Goal: Use online tool/utility: Use online tool/utility

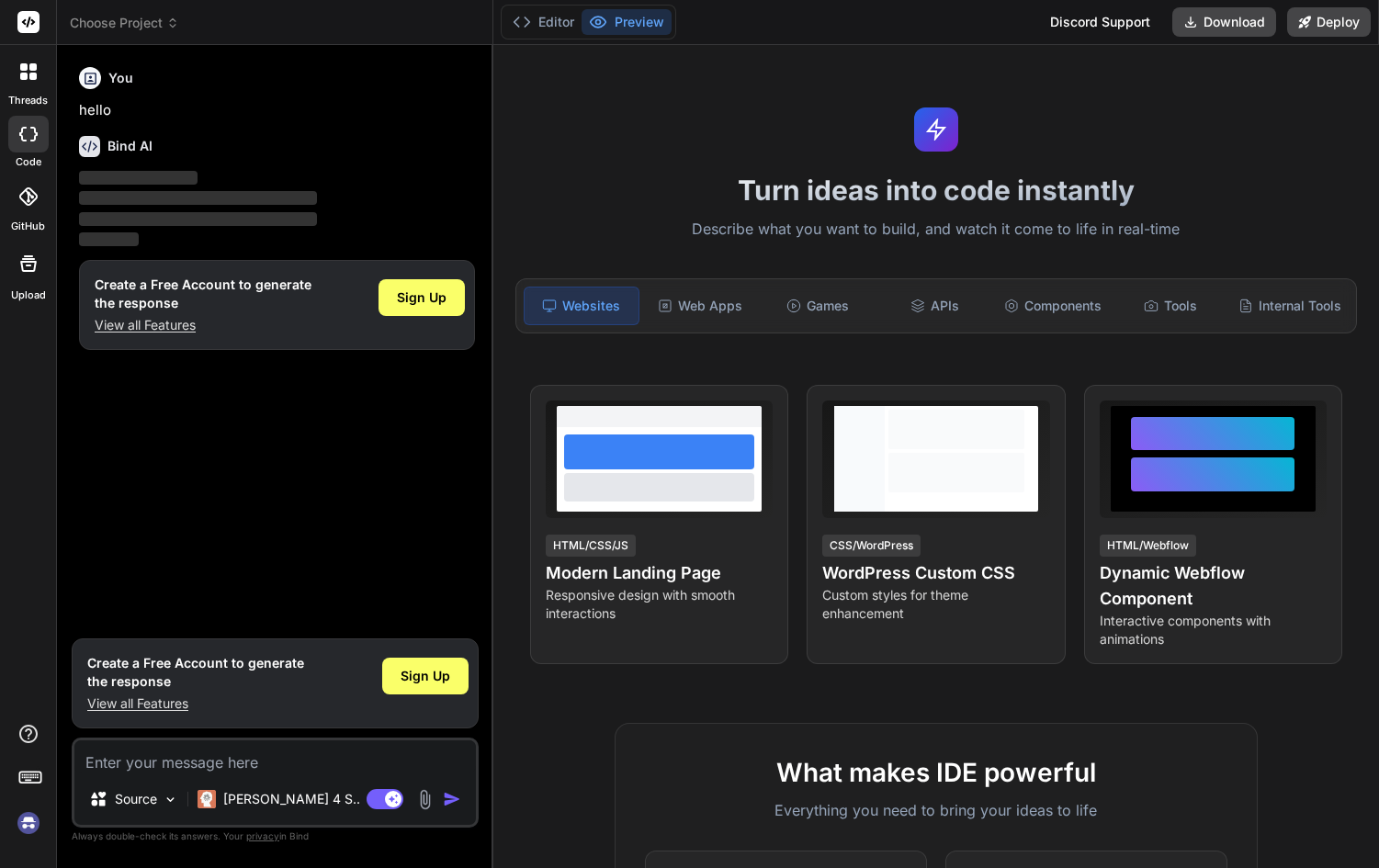
click at [237, 764] on textarea at bounding box center [275, 756] width 402 height 33
type textarea "x"
click at [231, 754] on textarea at bounding box center [275, 756] width 402 height 33
click at [233, 762] on textarea at bounding box center [275, 756] width 402 height 33
type textarea "<LinearGradient colors={['#e0ffe0', '#a0f0a0']} i need light blue combination"
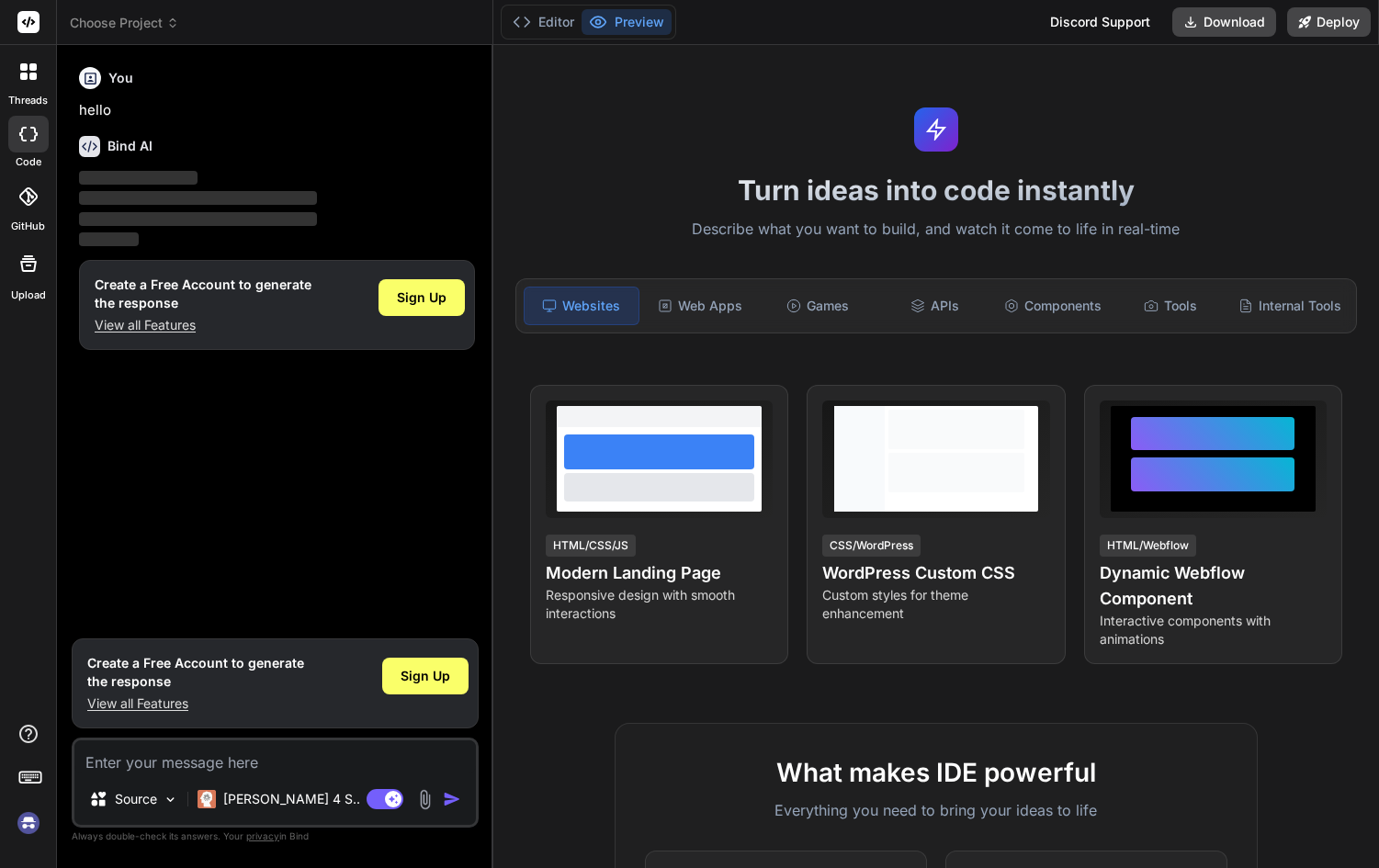
type textarea "x"
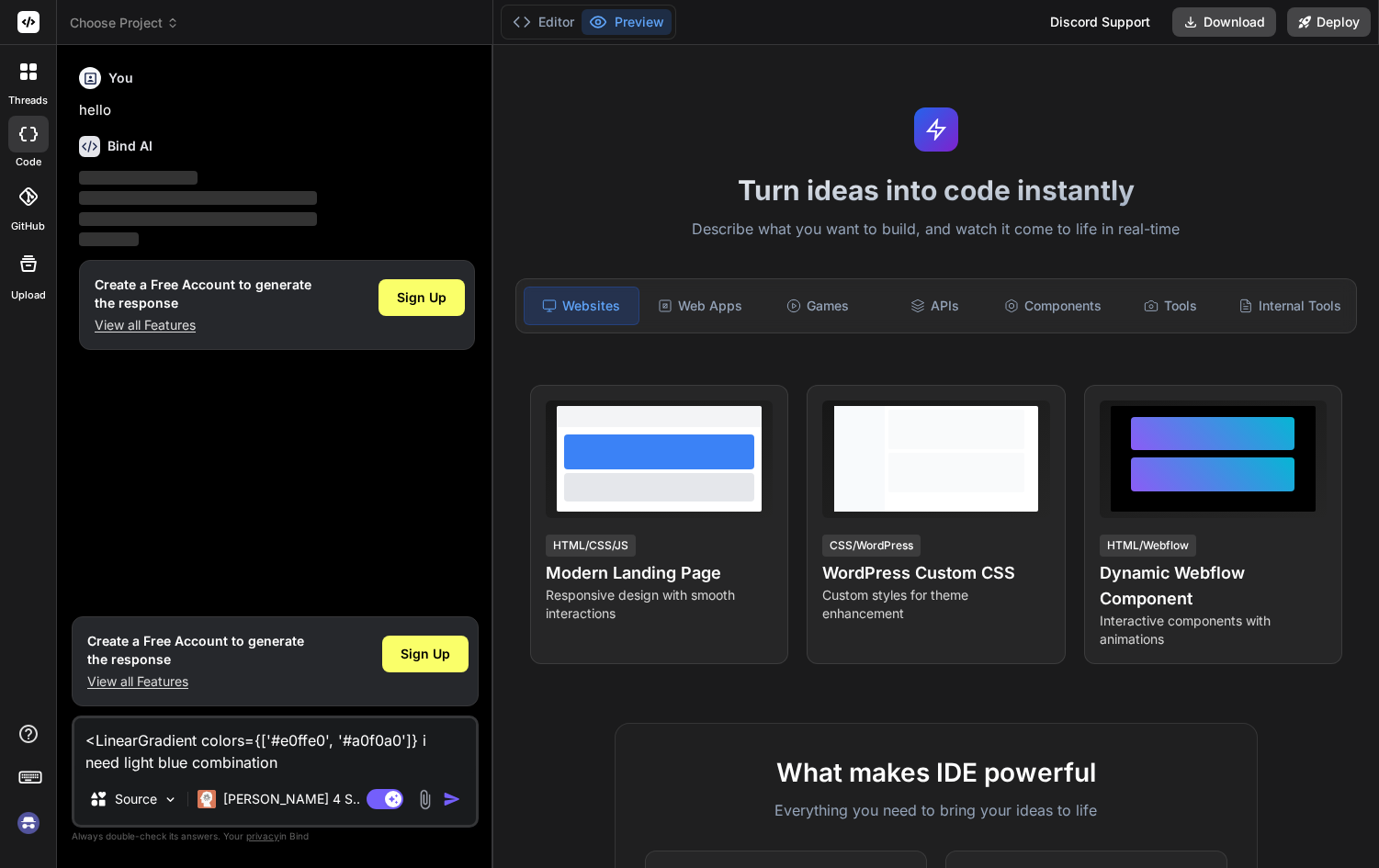
type textarea "<LinearGradient colors={['#e0ffe0', '#a0f0a0']} i need light blue combination"
type textarea "x"
type textarea "<LinearGradient colors={['#e0ffe0', '#a0f0a0']} i need light blue combination"
click at [445, 803] on img "button" at bounding box center [451, 800] width 19 height 19
click at [355, 450] on div "You hello Bind AI ‌ ‌ ‌ ‌ Create a Free Account to generate the response View a…" at bounding box center [277, 333] width 404 height 548
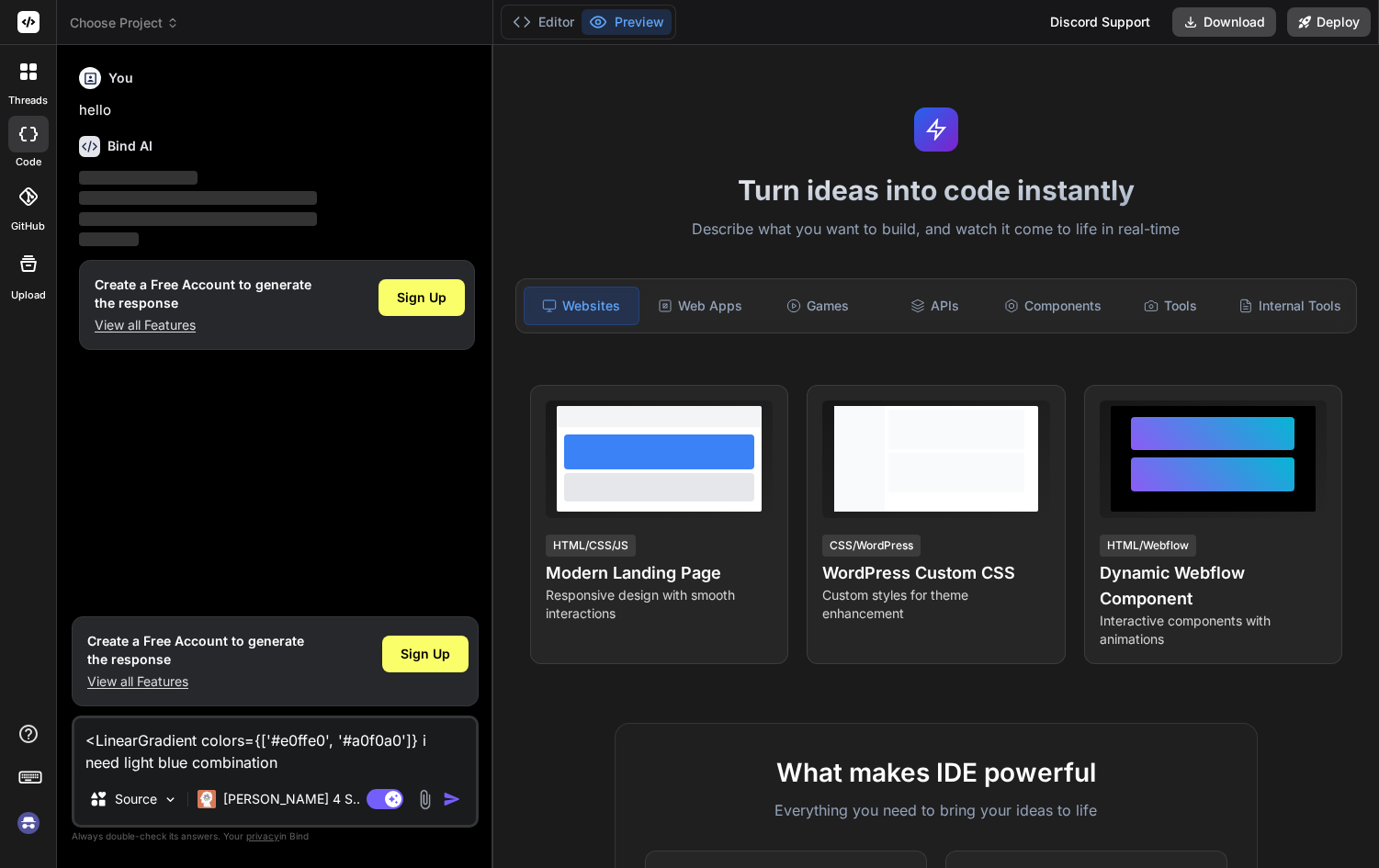
click at [453, 795] on img "button" at bounding box center [451, 800] width 19 height 19
click at [239, 758] on textarea "<LinearGradient colors={['#e0ffe0', '#a0f0a0']} i need light blue combination" at bounding box center [275, 746] width 402 height 56
drag, startPoint x: 254, startPoint y: 765, endPoint x: 60, endPoint y: 726, distance: 197.9
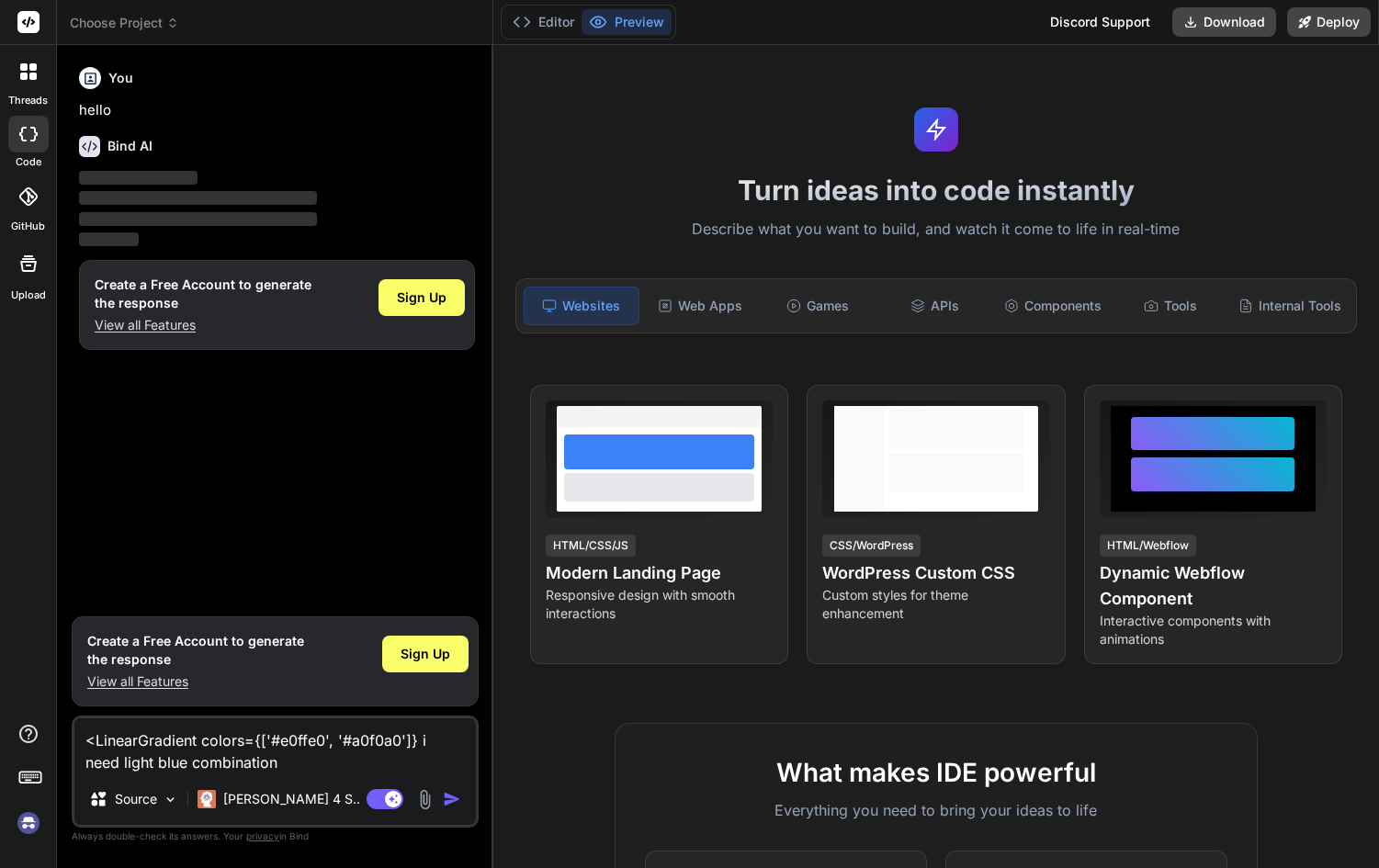
click at [60, 726] on div "Bind AI Web Search Created with Pixso. Code Generator You hello Bind AI ‌ ‌ ‌ ‌…" at bounding box center [275, 455] width 437 height 822
type textarea "x"
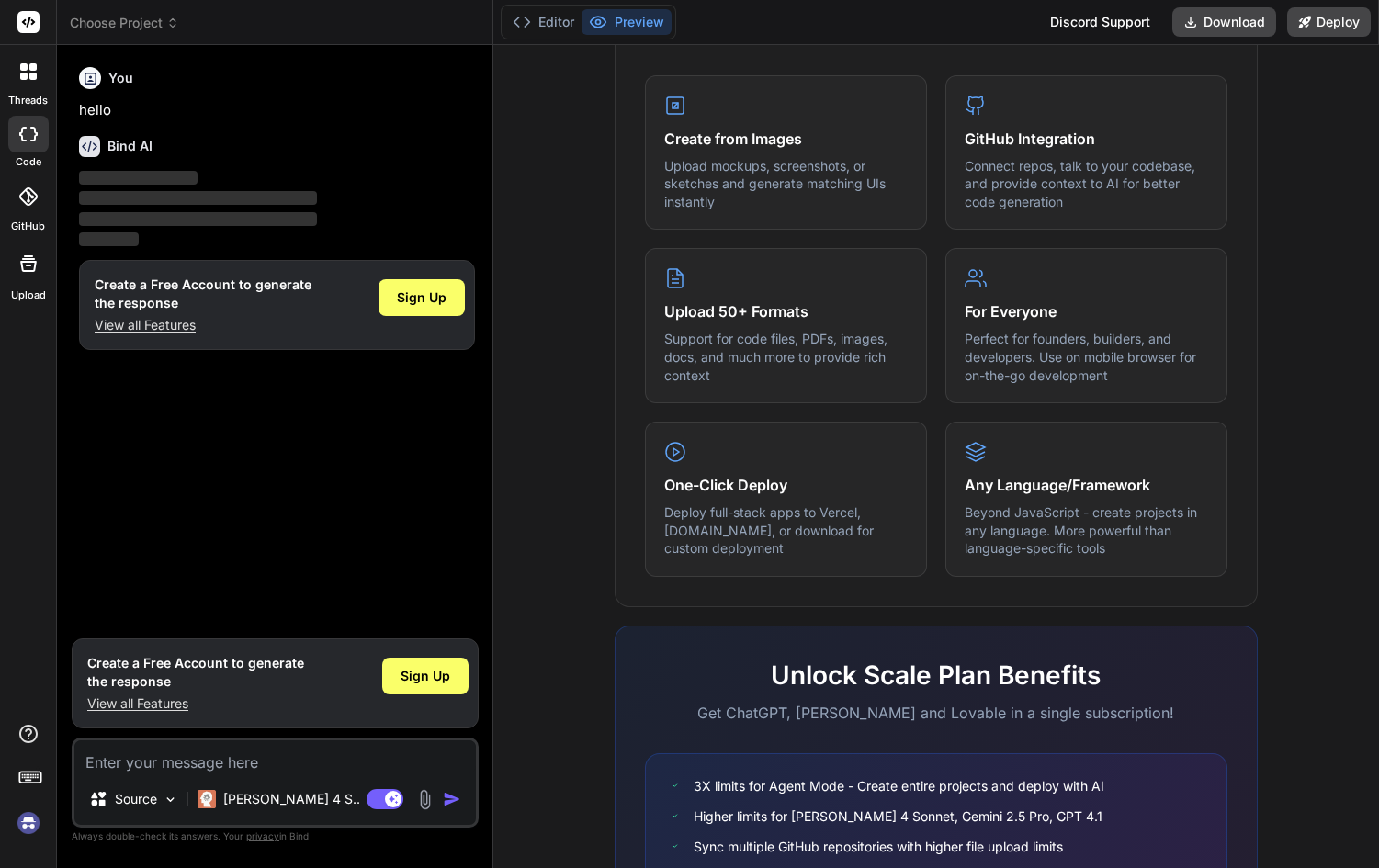
scroll to position [928, 0]
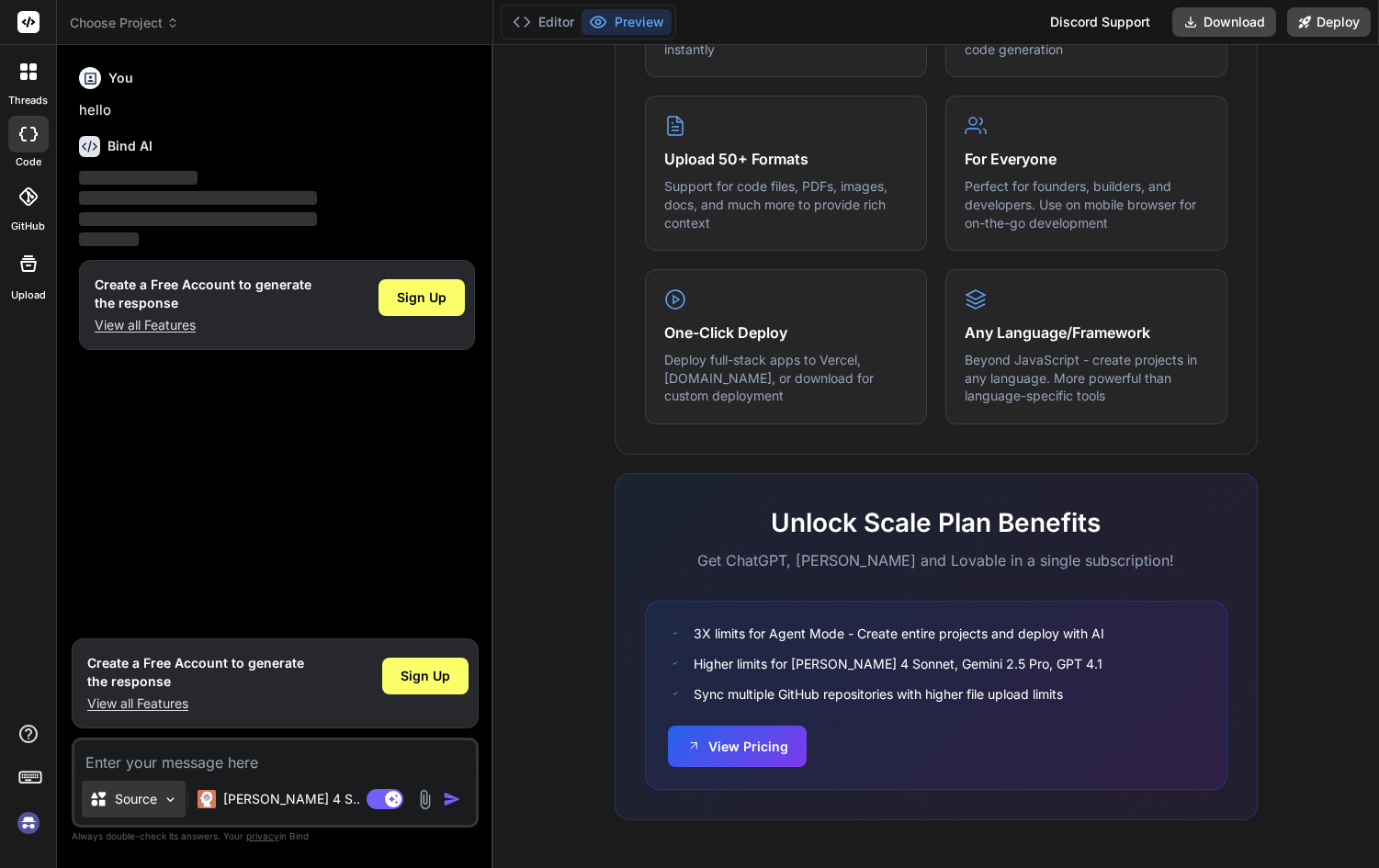
click at [143, 791] on p "Source" at bounding box center [136, 800] width 43 height 19
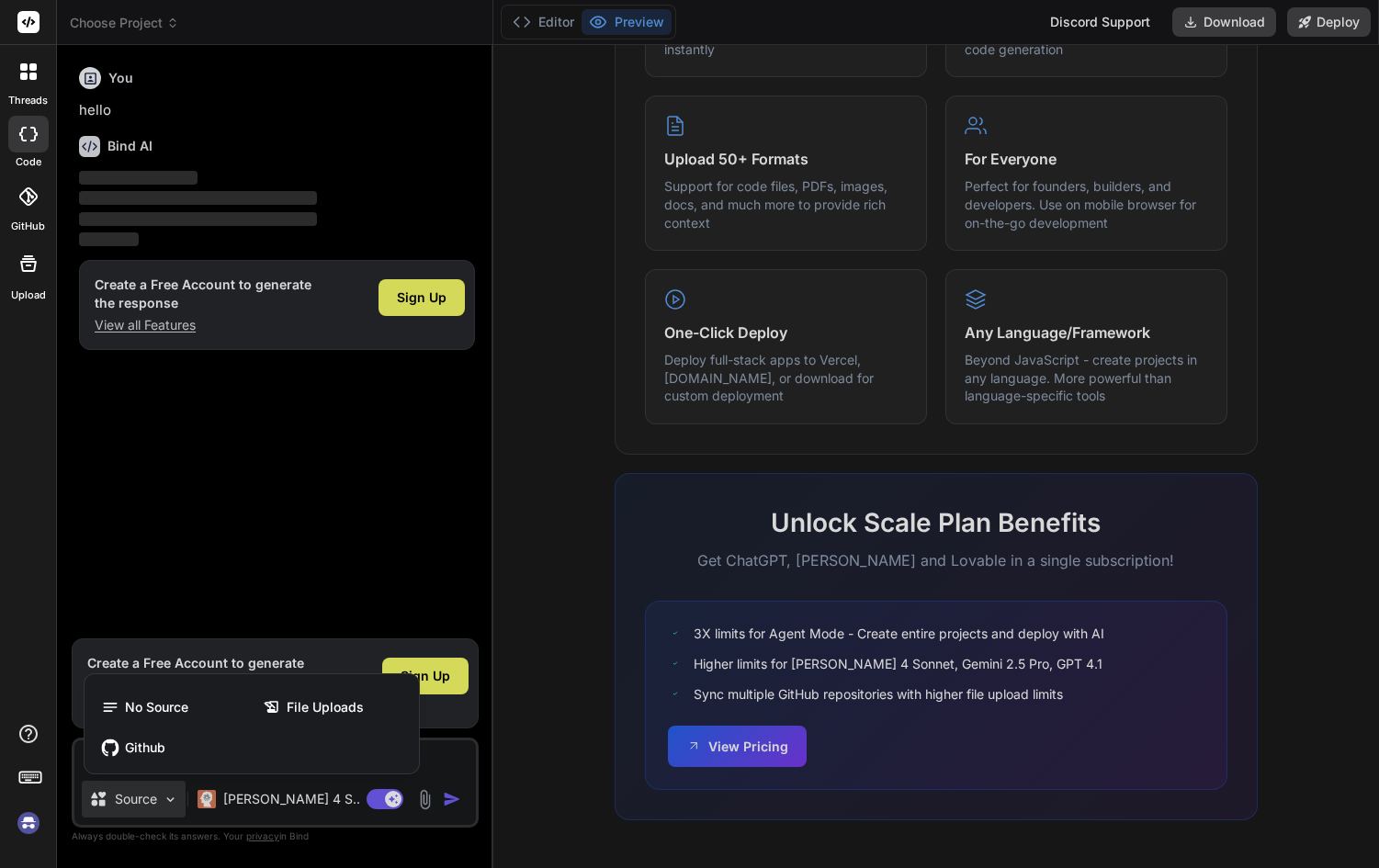
click at [270, 787] on div at bounding box center [690, 434] width 1379 height 868
type textarea "x"
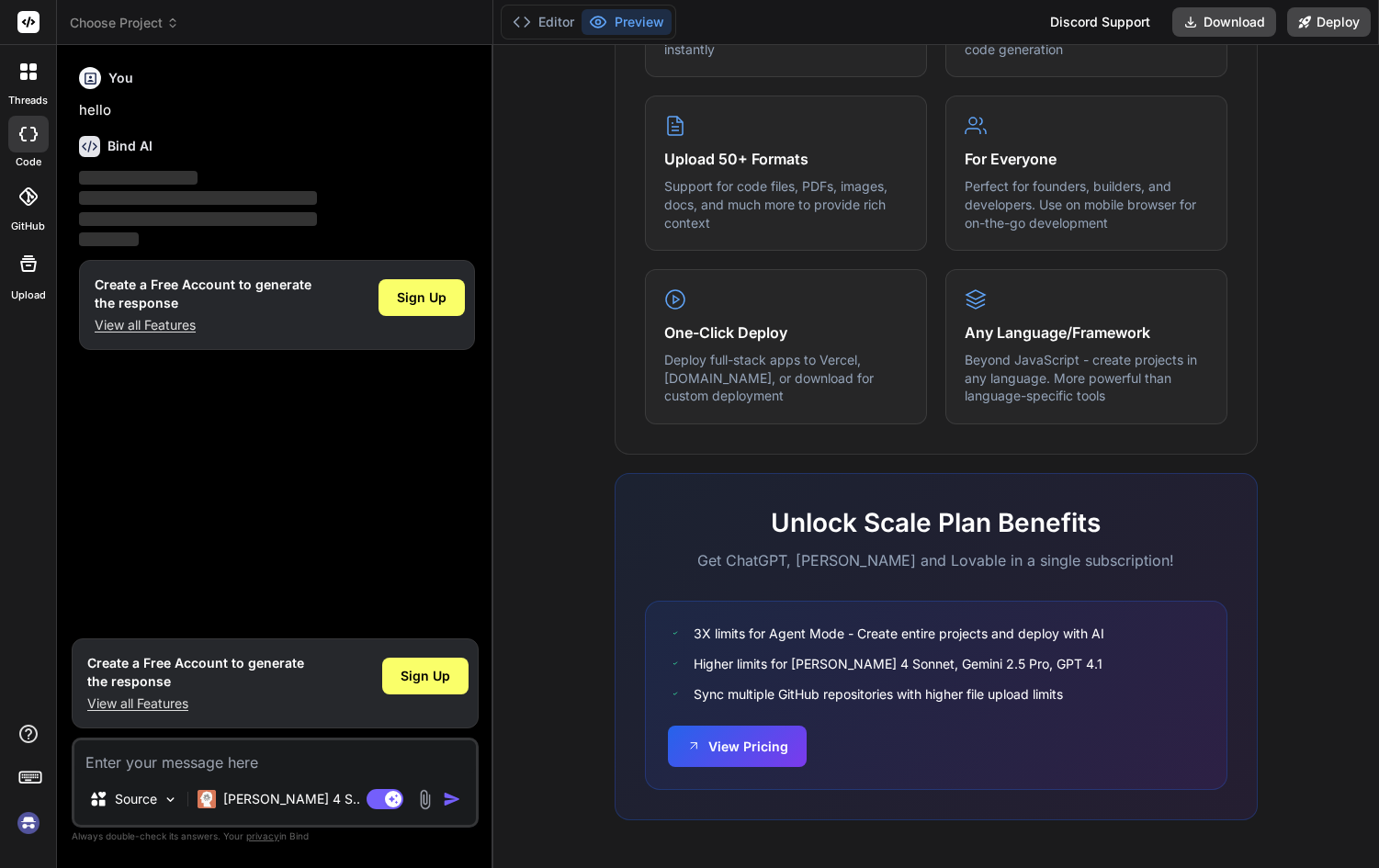
click at [295, 757] on textarea at bounding box center [275, 756] width 402 height 33
paste textarea "<LinearGradient colors={['#e0ffe0', '#a0f0a0']} i need light blue combination"
type textarea "<LinearGradient colors={['#e0ffe0', '#a0f0a0']} i need light blue combination"
type textarea "x"
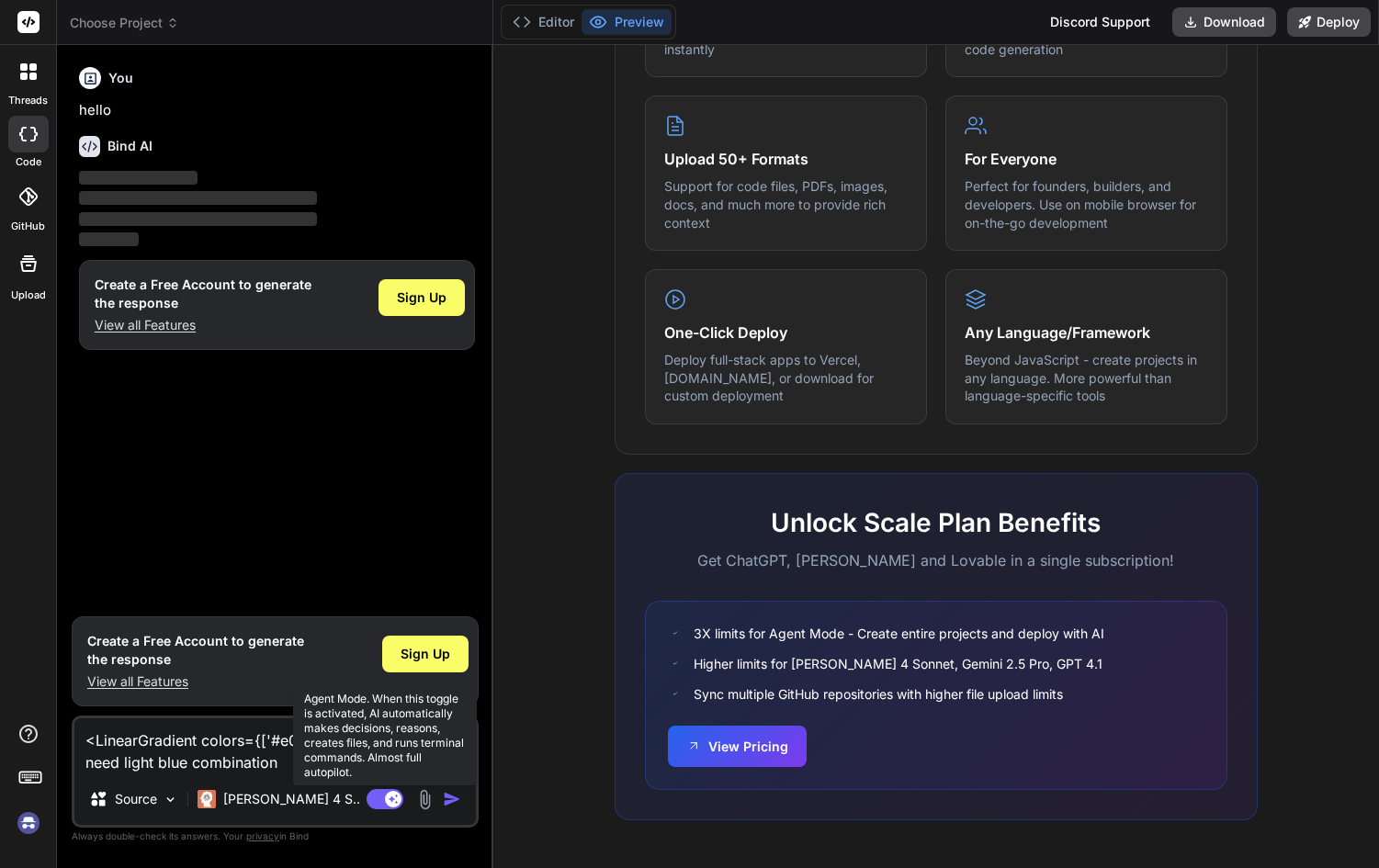
type textarea "<LinearGradient colors={['#e0ffe0', '#a0f0a0']} i need light blue combination"
click at [385, 803] on rect at bounding box center [385, 800] width 37 height 20
click at [451, 799] on img "button" at bounding box center [451, 800] width 19 height 19
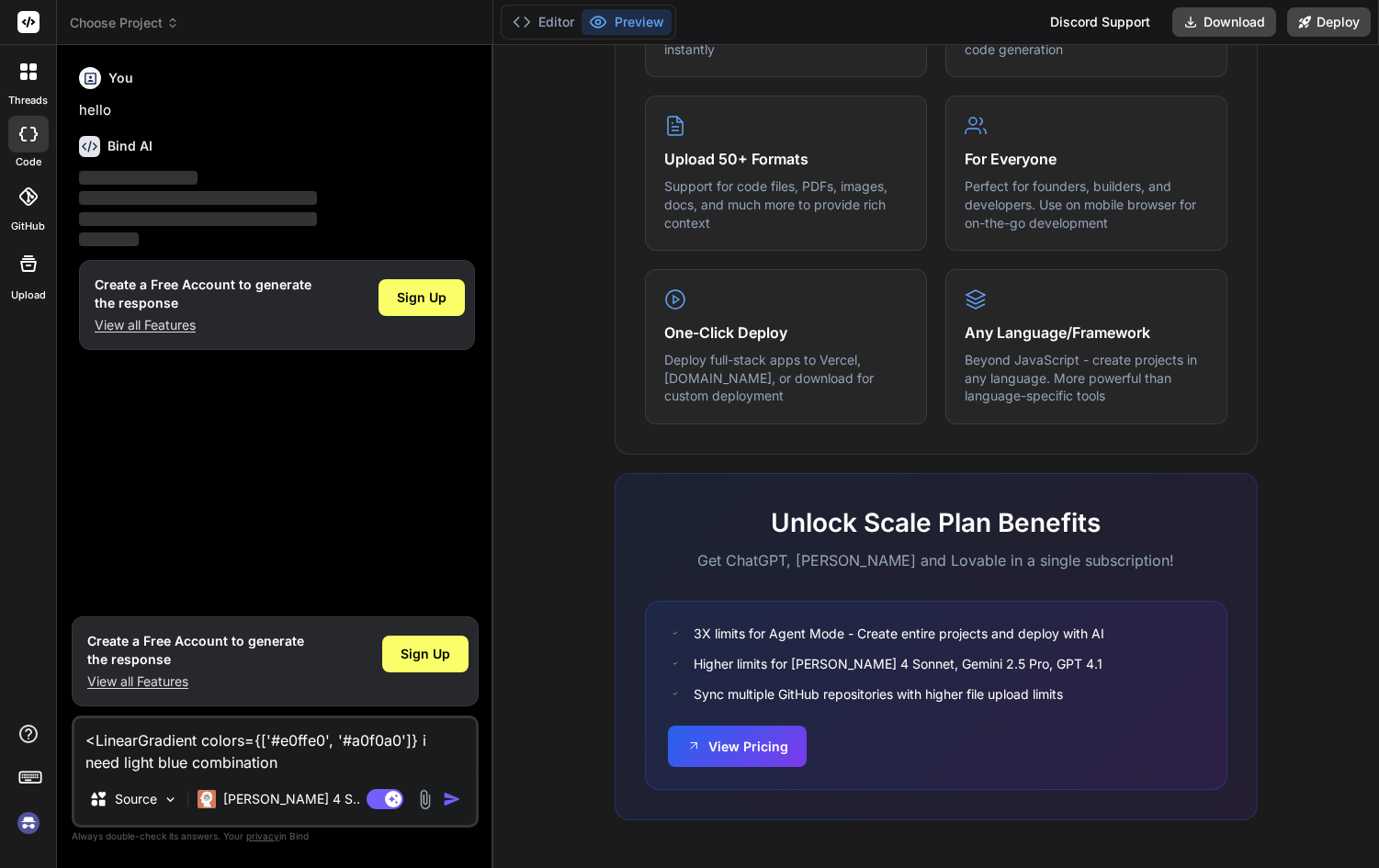
click at [451, 799] on img "button" at bounding box center [451, 800] width 19 height 19
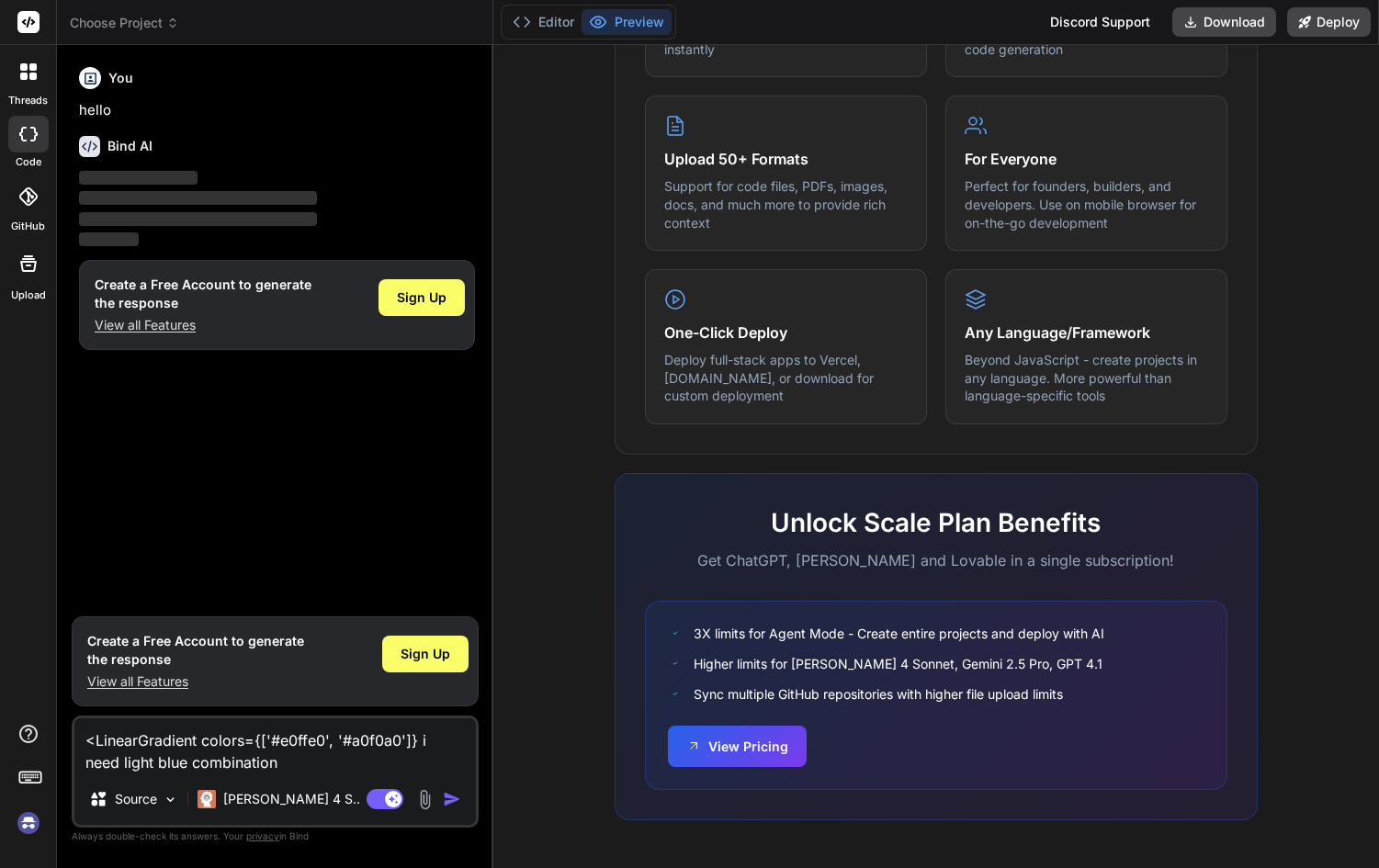
click at [451, 799] on img "button" at bounding box center [451, 800] width 19 height 19
click at [107, 144] on h6 "Bind AI" at bounding box center [129, 146] width 45 height 19
click at [81, 150] on icon at bounding box center [89, 146] width 21 height 21
click at [22, 67] on icon at bounding box center [23, 66] width 7 height 7
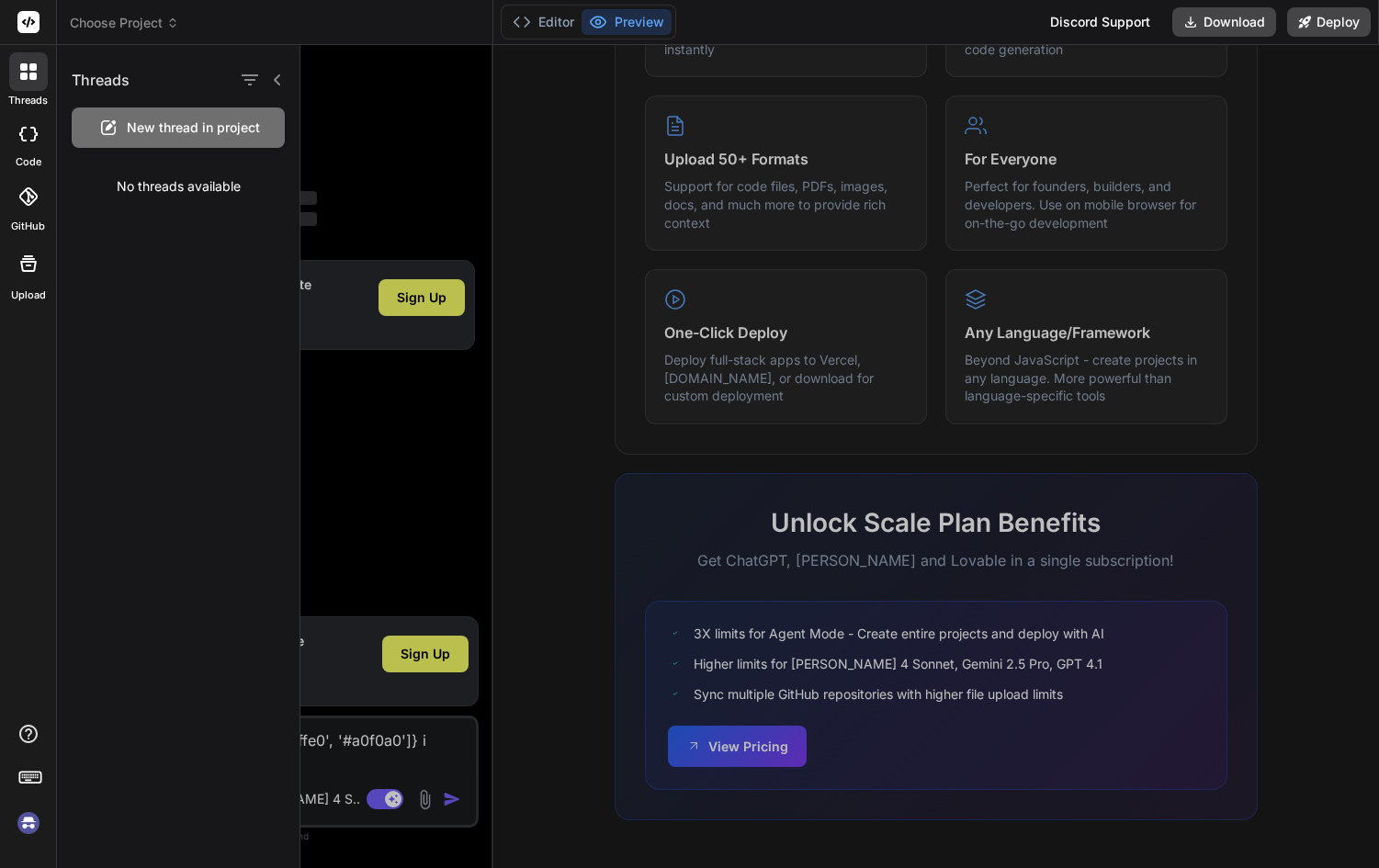
click at [32, 134] on icon at bounding box center [28, 134] width 19 height 15
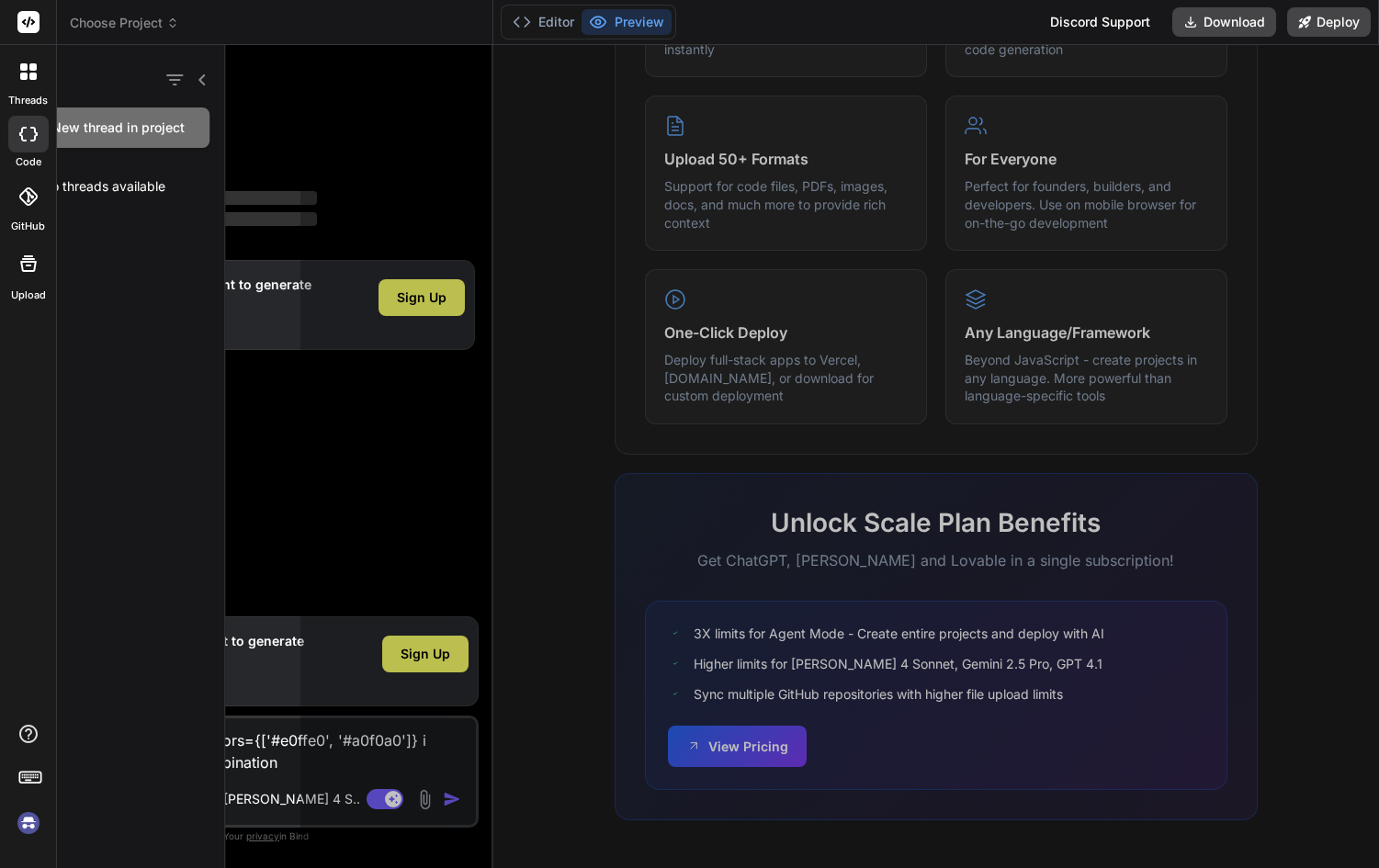
type textarea "x"
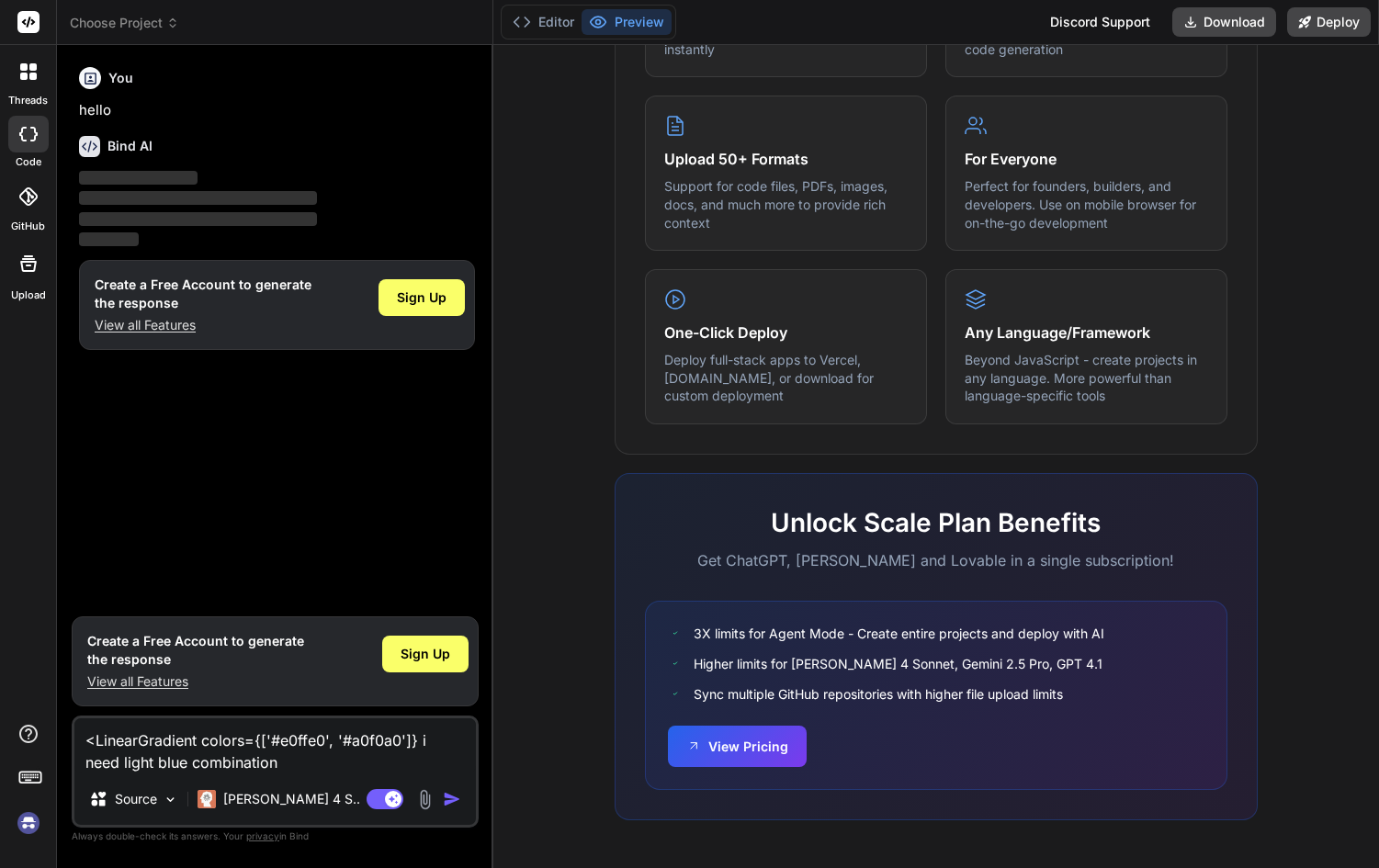
click at [375, 170] on p "‌" at bounding box center [277, 178] width 396 height 21
drag, startPoint x: 247, startPoint y: 762, endPoint x: -32, endPoint y: 719, distance: 282.3
click at [0, 719] on html "threads code GitHub Upload Choose Project Created with Pixso. Bind AI Web Searc…" at bounding box center [690, 434] width 1379 height 868
type textarea "x"
